Goal: Understand process/instructions: Learn how to perform a task or action

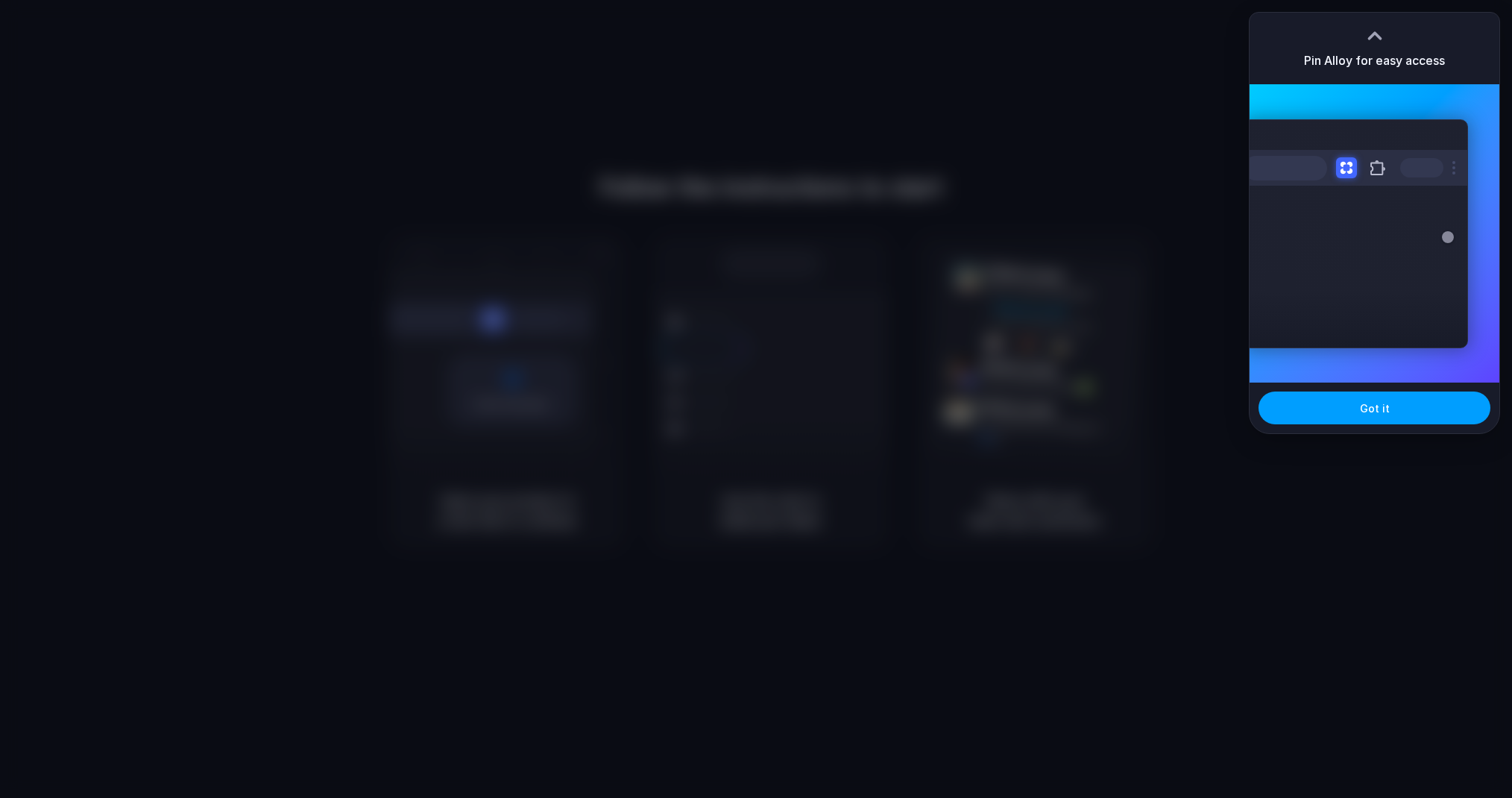
click at [1321, 415] on button "Got it" at bounding box center [1375, 407] width 232 height 33
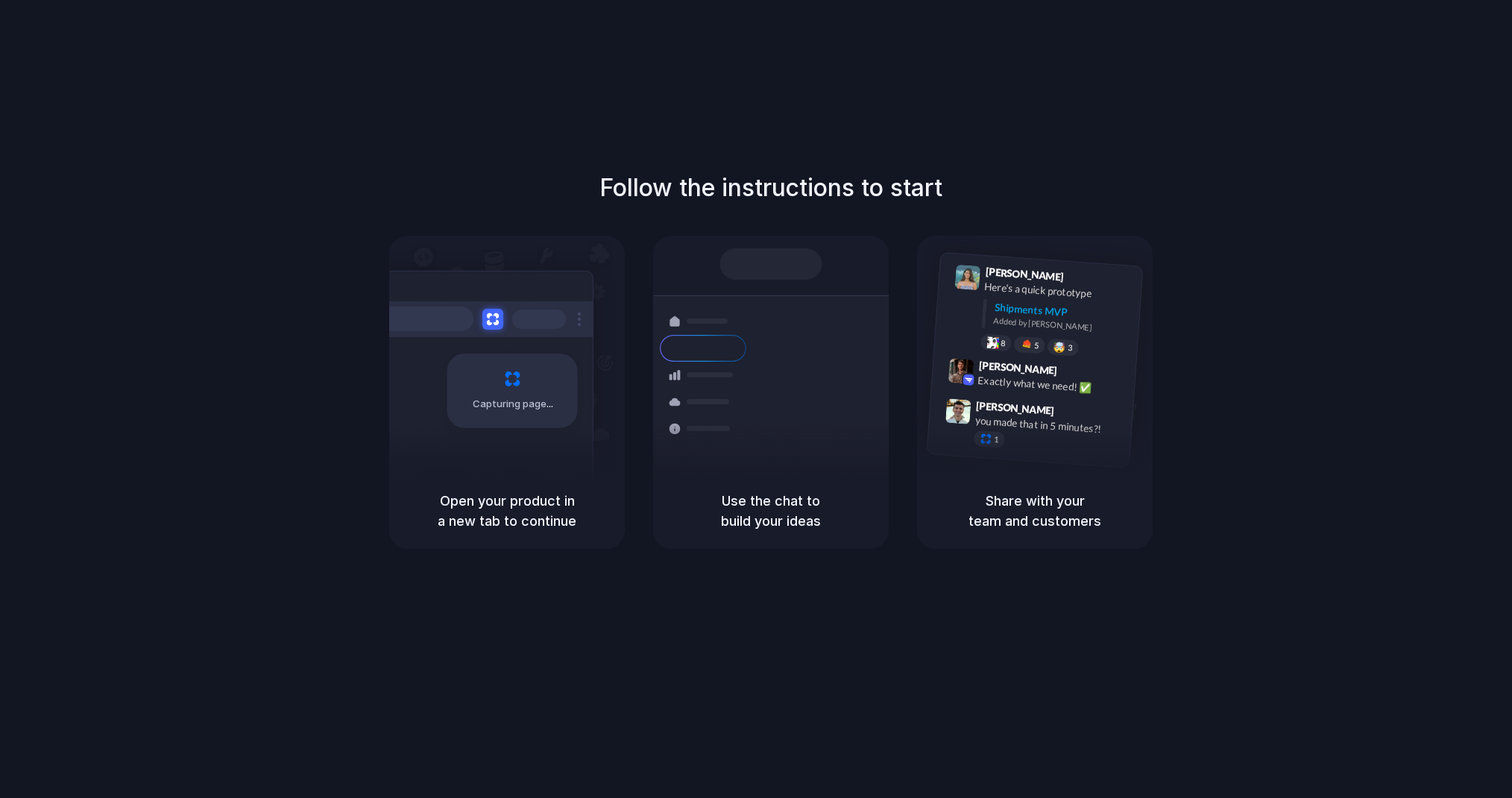
click at [861, 638] on div "Follow the instructions to start Capturing page Open your product in a new tab …" at bounding box center [771, 414] width 1542 height 827
click at [854, 637] on div "Follow the instructions to start Capturing page Open your product in a new tab …" at bounding box center [771, 414] width 1542 height 827
click at [780, 621] on div "Follow the instructions to start Capturing page Open your product in a new tab …" at bounding box center [771, 414] width 1542 height 827
